Goal: Task Accomplishment & Management: Manage account settings

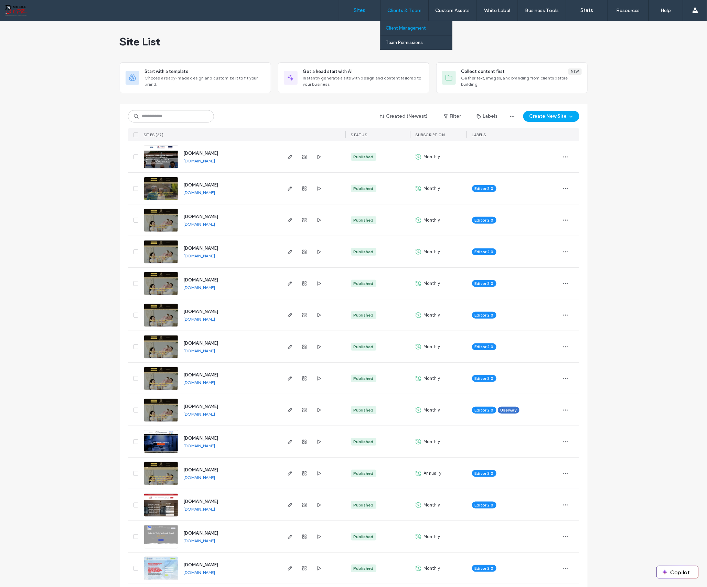
click at [403, 28] on label "Client Management" at bounding box center [406, 27] width 40 height 5
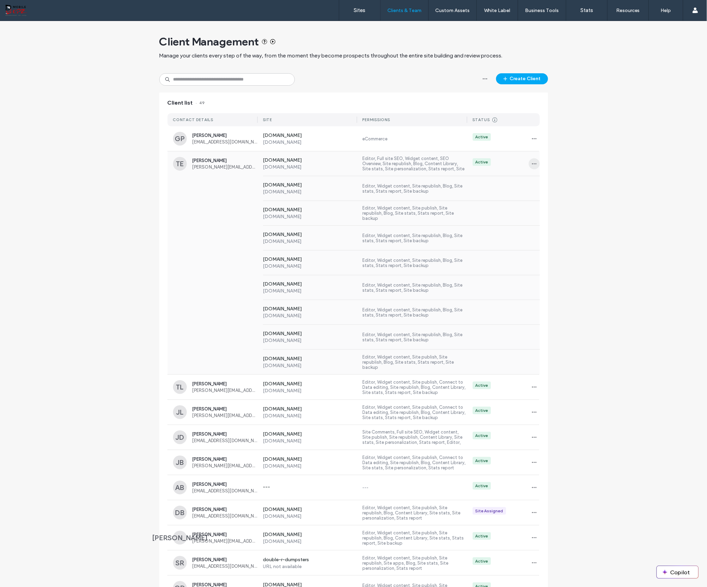
click at [534, 163] on icon "button" at bounding box center [534, 164] width 6 height 6
click at [556, 152] on div "Client Management Manage your clients every step of the way, from the moment th…" at bounding box center [353, 427] width 707 height 812
click at [322, 184] on label "[DOMAIN_NAME]" at bounding box center [310, 185] width 94 height 7
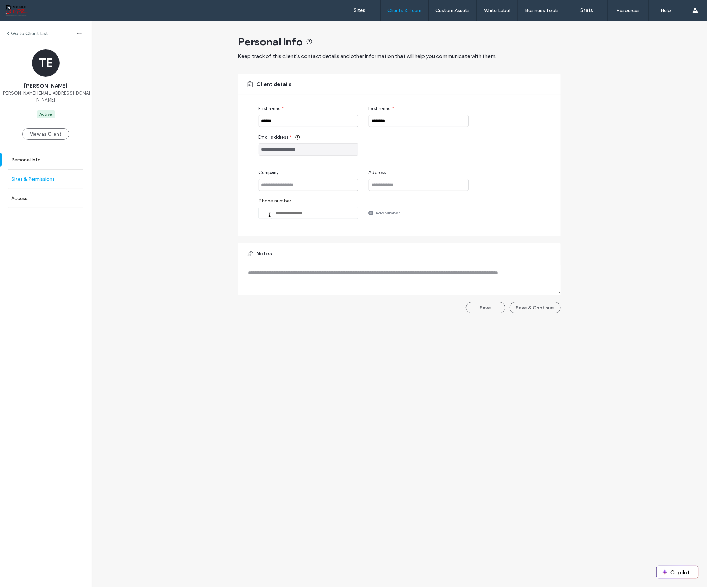
click at [34, 170] on link "Sites & Permissions" at bounding box center [45, 179] width 91 height 19
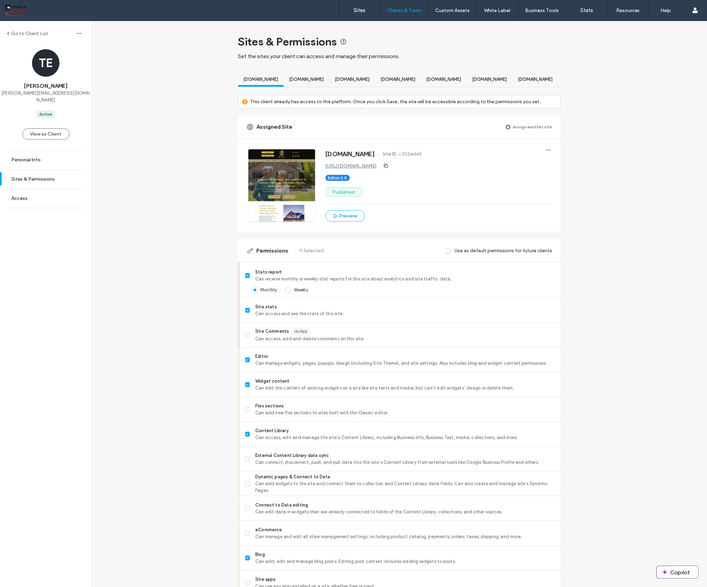
click at [322, 77] on span "[DOMAIN_NAME]" at bounding box center [306, 79] width 35 height 5
click at [255, 77] on span "[DOMAIN_NAME]" at bounding box center [260, 79] width 35 height 5
click at [314, 78] on span "[DOMAIN_NAME]" at bounding box center [306, 79] width 35 height 5
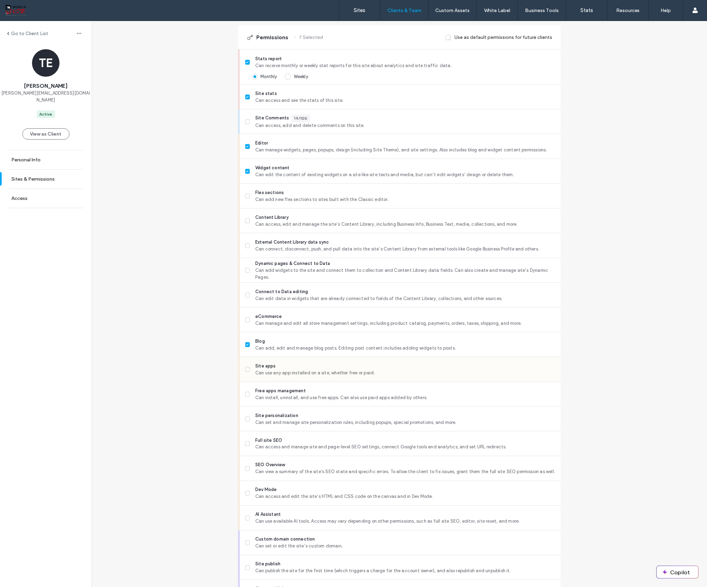
scroll to position [214, 0]
click at [246, 444] on icon at bounding box center [247, 443] width 3 height 2
click at [246, 469] on icon at bounding box center [247, 468] width 3 height 2
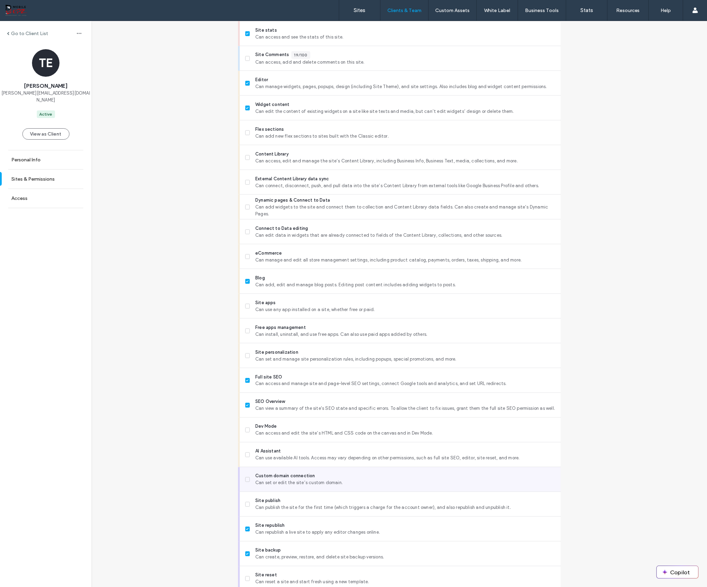
scroll to position [311, 0]
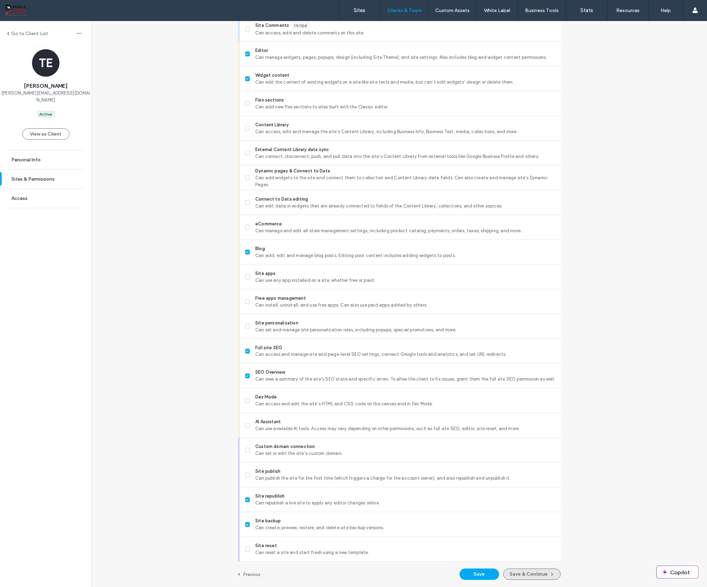
click at [531, 573] on button "Save & Continue" at bounding box center [531, 573] width 57 height 11
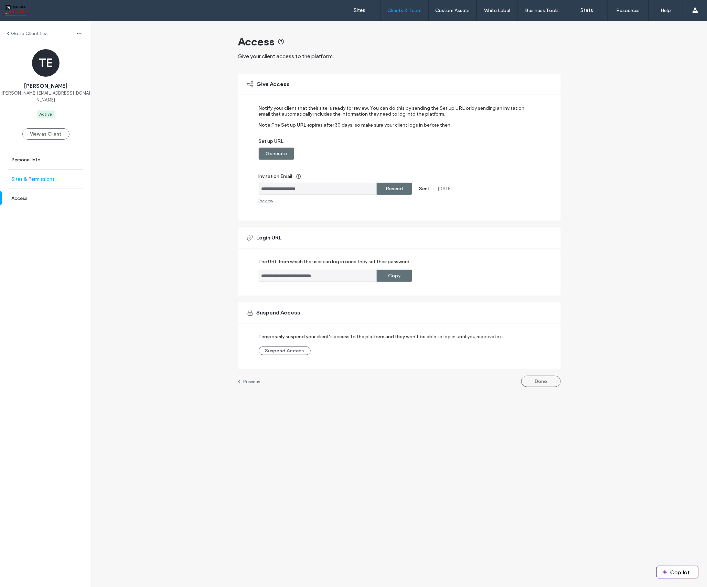
click at [29, 176] on label "Sites & Permissions" at bounding box center [32, 179] width 43 height 6
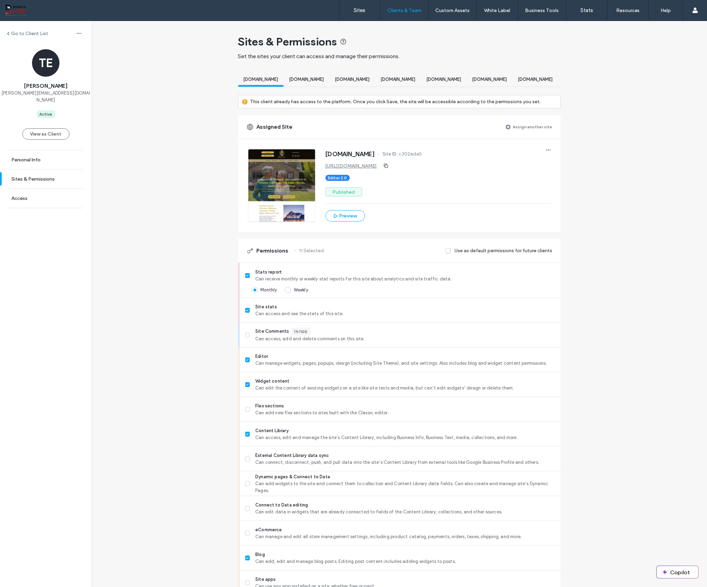
click at [329, 84] on div "[DOMAIN_NAME]" at bounding box center [307, 80] width 46 height 13
click at [32, 176] on label "Sites & Permissions" at bounding box center [32, 179] width 43 height 6
click at [19, 157] on label "Personal Info" at bounding box center [25, 160] width 29 height 6
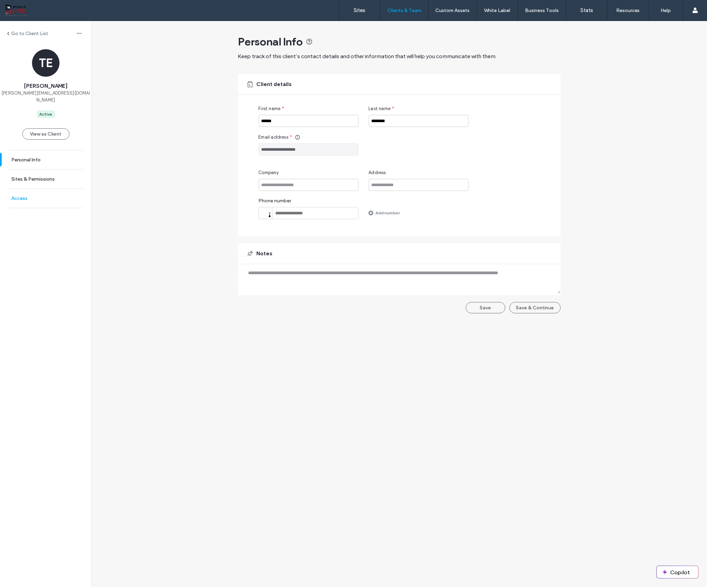
click at [15, 195] on label "Access" at bounding box center [19, 198] width 16 height 6
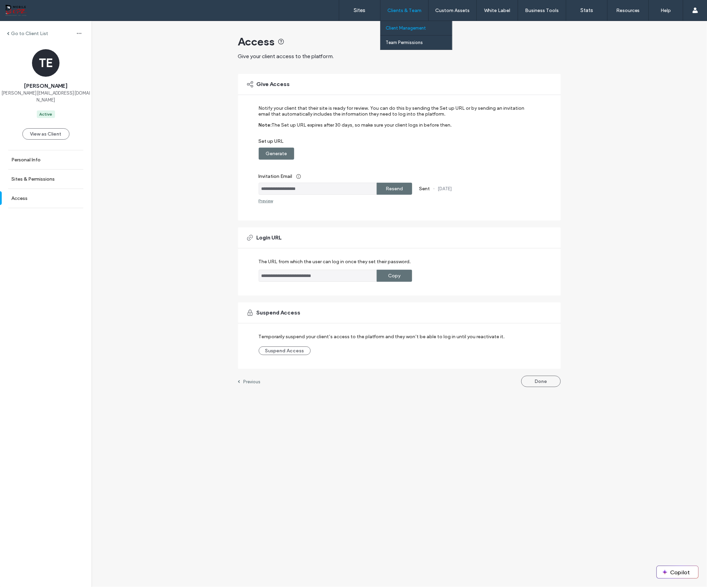
click at [401, 27] on label "Client Management" at bounding box center [406, 27] width 40 height 5
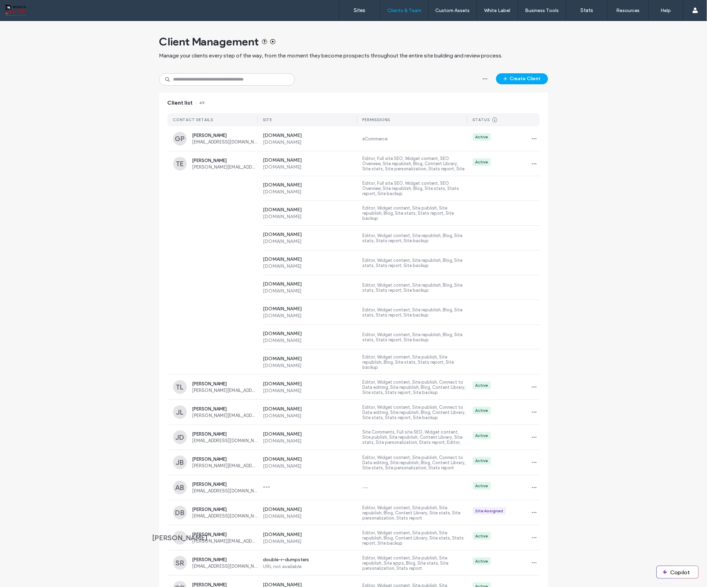
click at [585, 174] on div "Client Management Manage your clients every step of the way, from the moment th…" at bounding box center [353, 427] width 707 height 812
click at [77, 234] on div "Client Management Manage your clients every step of the way, from the moment th…" at bounding box center [353, 427] width 707 height 812
click at [662, 69] on link "Sign Out" at bounding box center [673, 71] width 66 height 14
